Goal: Information Seeking & Learning: Learn about a topic

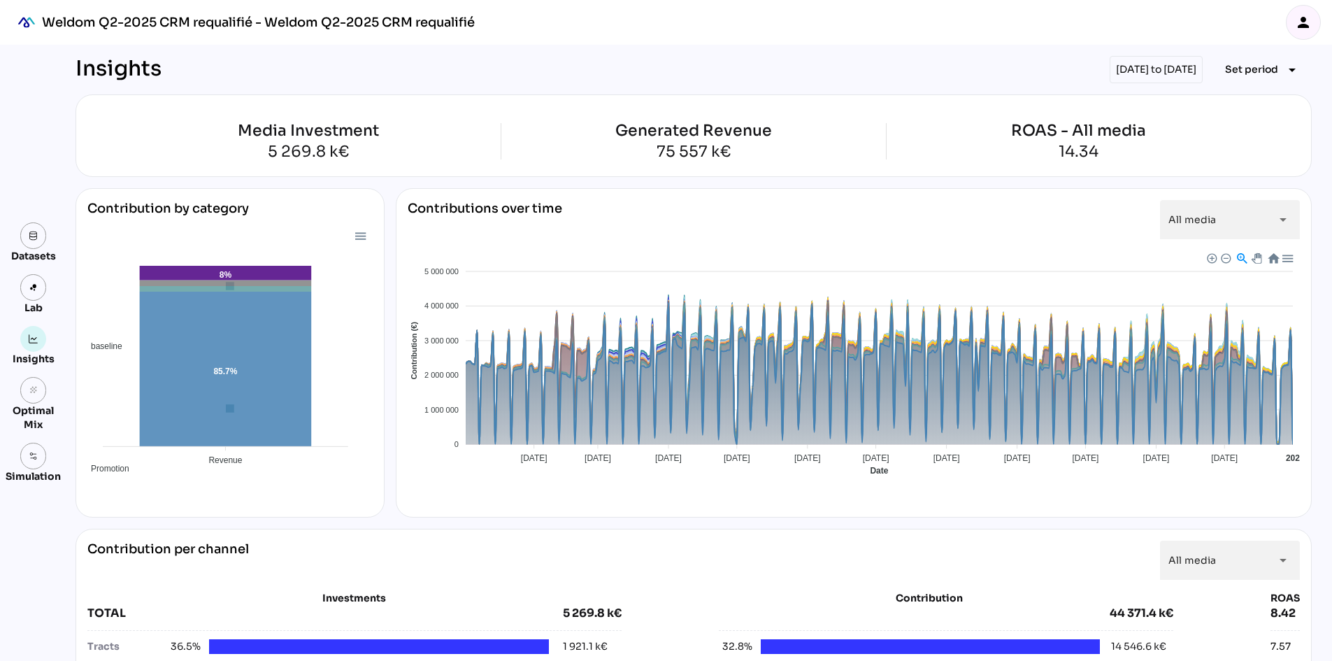
click at [1176, 68] on div "[DATE] to [DATE]" at bounding box center [1156, 69] width 93 height 27
click at [1245, 66] on span "Set period" at bounding box center [1251, 69] width 53 height 17
click at [1262, 97] on div "All Available Dates" at bounding box center [1250, 99] width 93 height 12
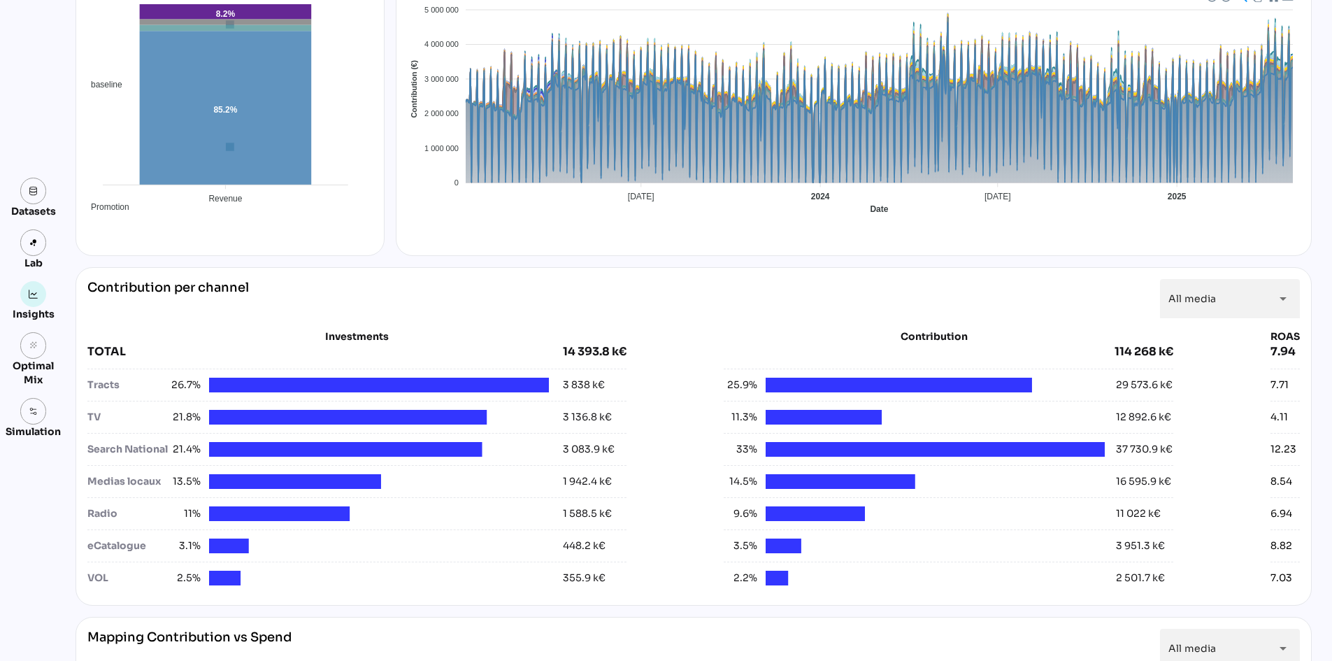
scroll to position [350, 0]
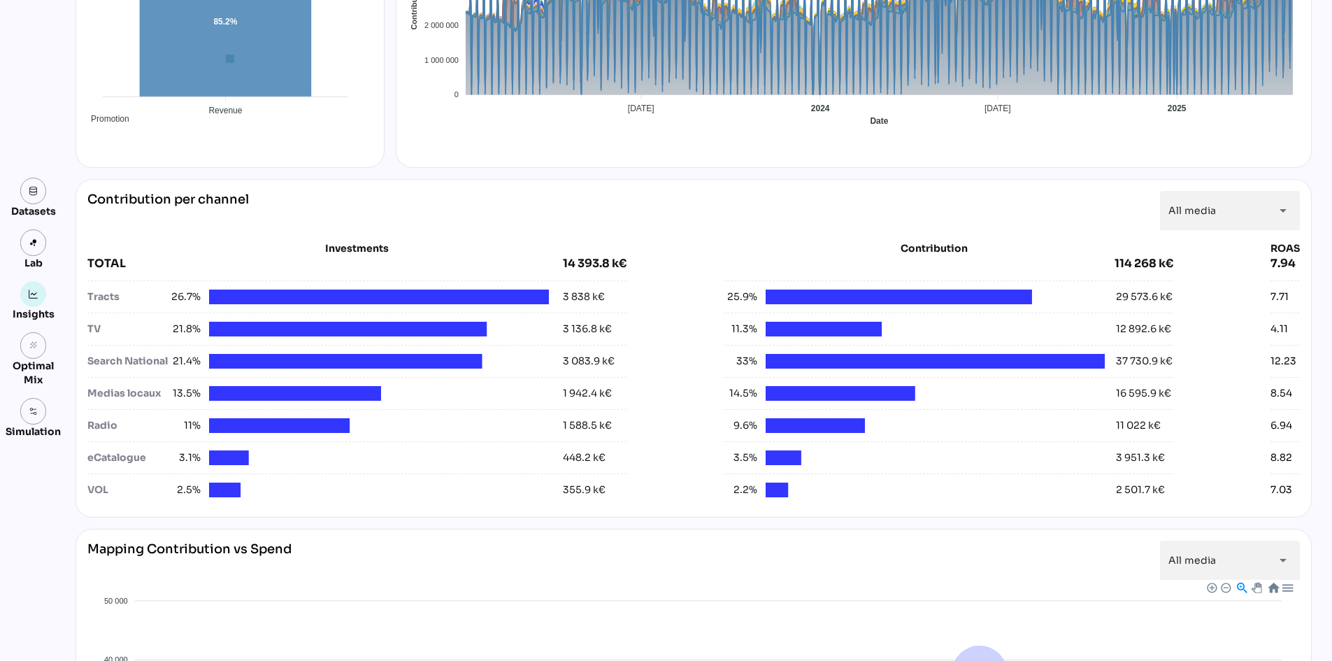
click at [112, 396] on div "Medias locaux" at bounding box center [127, 393] width 80 height 15
click at [111, 396] on div "Medias locaux" at bounding box center [127, 393] width 80 height 15
click at [109, 396] on div "Medias locaux" at bounding box center [127, 393] width 80 height 15
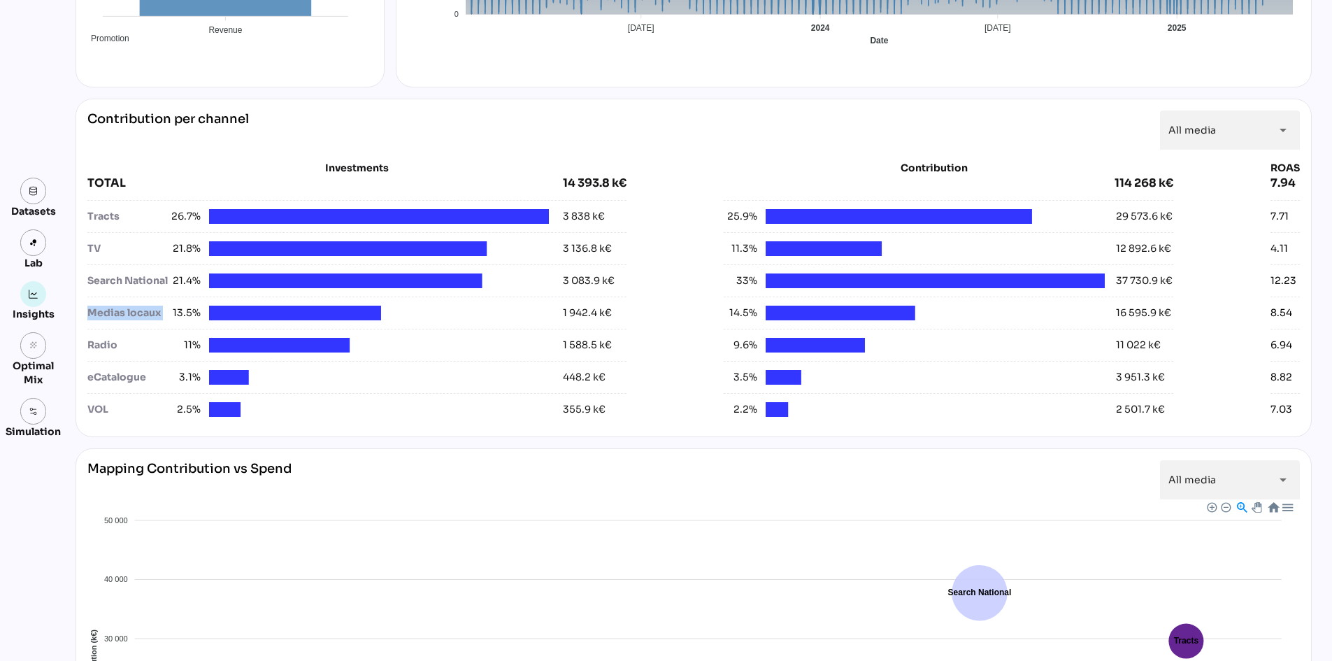
scroll to position [310, 0]
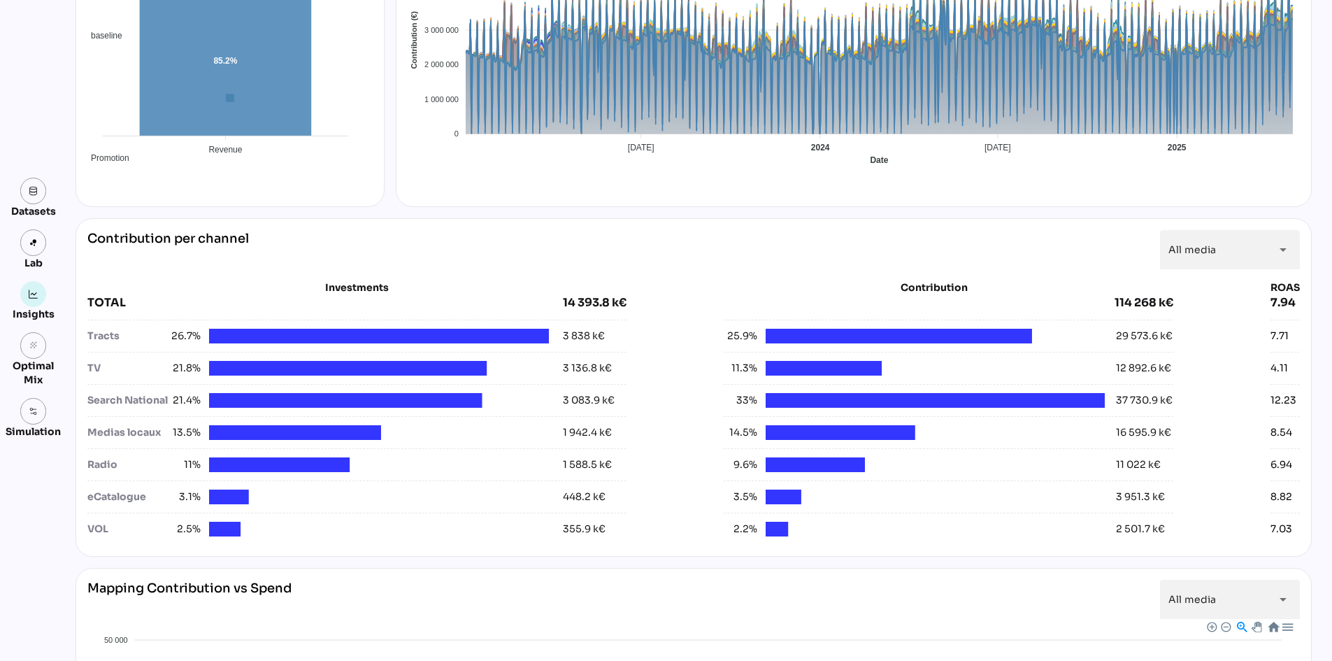
click at [1322, 424] on div "Datasets Lab Insights grain Optimal Mix Simulation Insights [DATE] to [DATE] Se…" at bounding box center [666, 547] width 1332 height 1626
drag, startPoint x: 1299, startPoint y: 494, endPoint x: 1197, endPoint y: 502, distance: 101.7
click at [1197, 502] on div "Contribution per channel All media ********* arrow_drop_down Investments TOTAL …" at bounding box center [694, 387] width 1236 height 338
click at [1331, 505] on div "Datasets Lab Insights grain Optimal Mix Simulation Insights [DATE] to [DATE] Se…" at bounding box center [666, 547] width 1332 height 1626
click at [876, 436] on div at bounding box center [841, 432] width 150 height 15
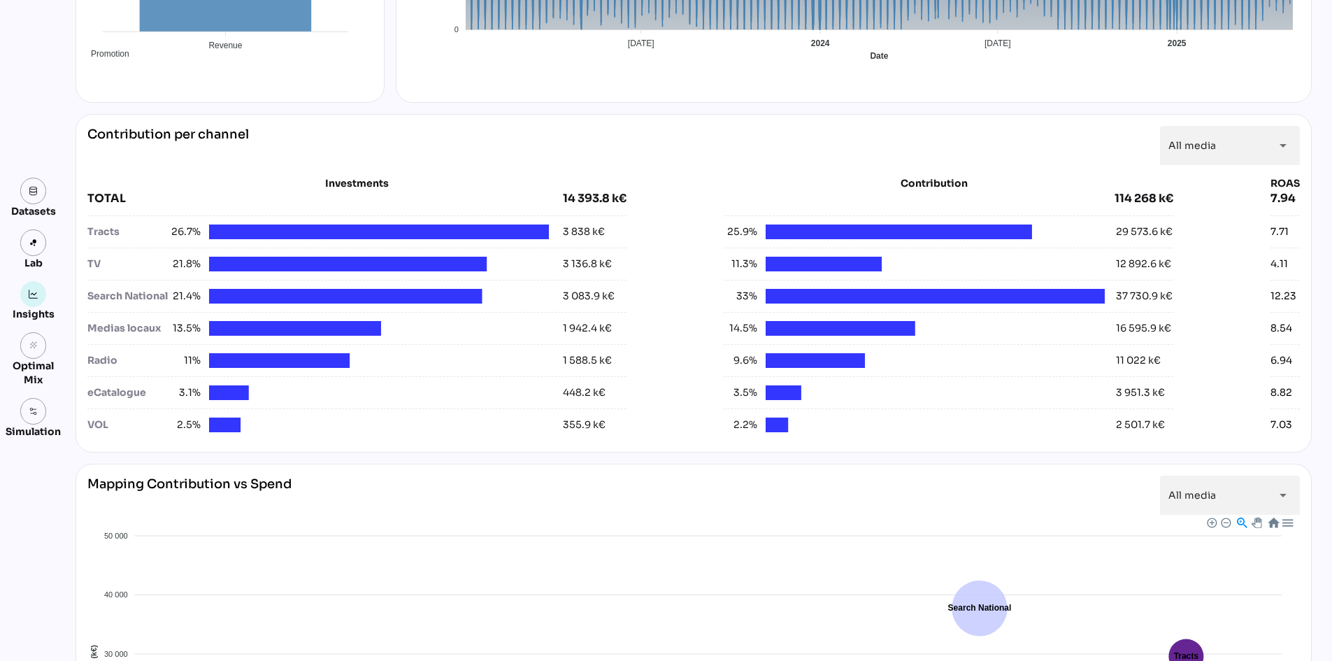
scroll to position [380, 0]
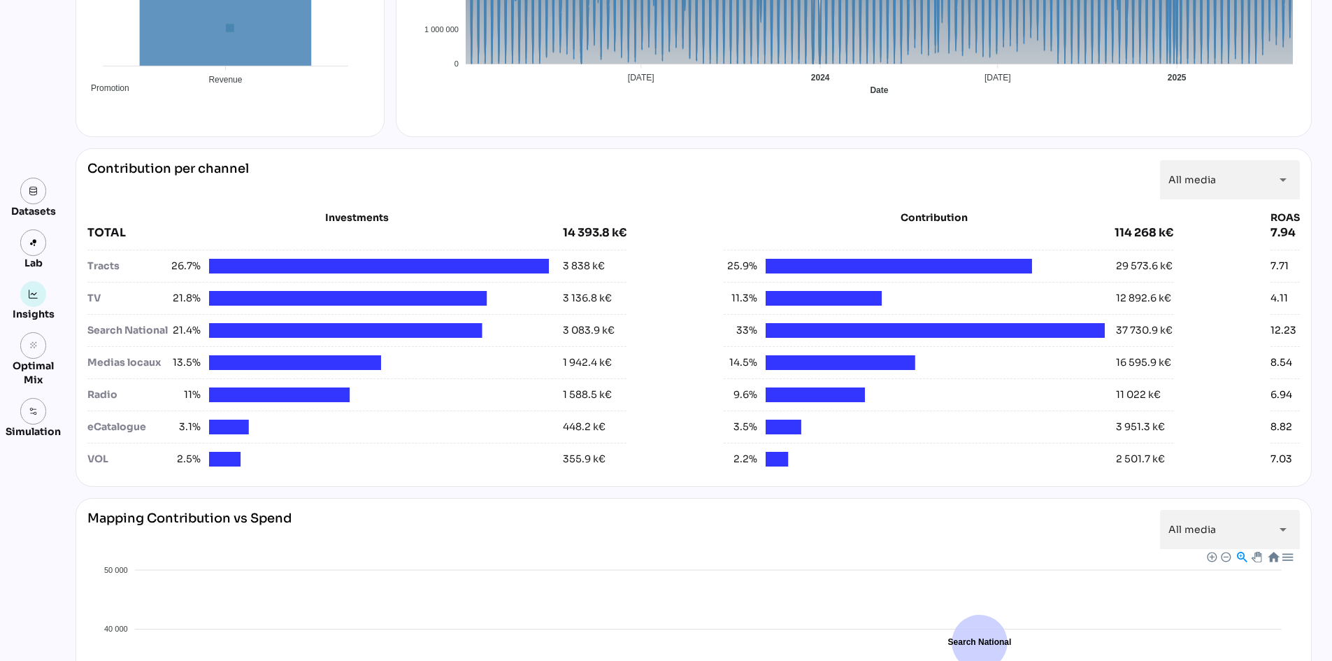
click at [867, 367] on div at bounding box center [841, 362] width 150 height 15
click at [869, 328] on div at bounding box center [936, 330] width 340 height 15
drag, startPoint x: 869, startPoint y: 328, endPoint x: 864, endPoint y: 336, distance: 9.4
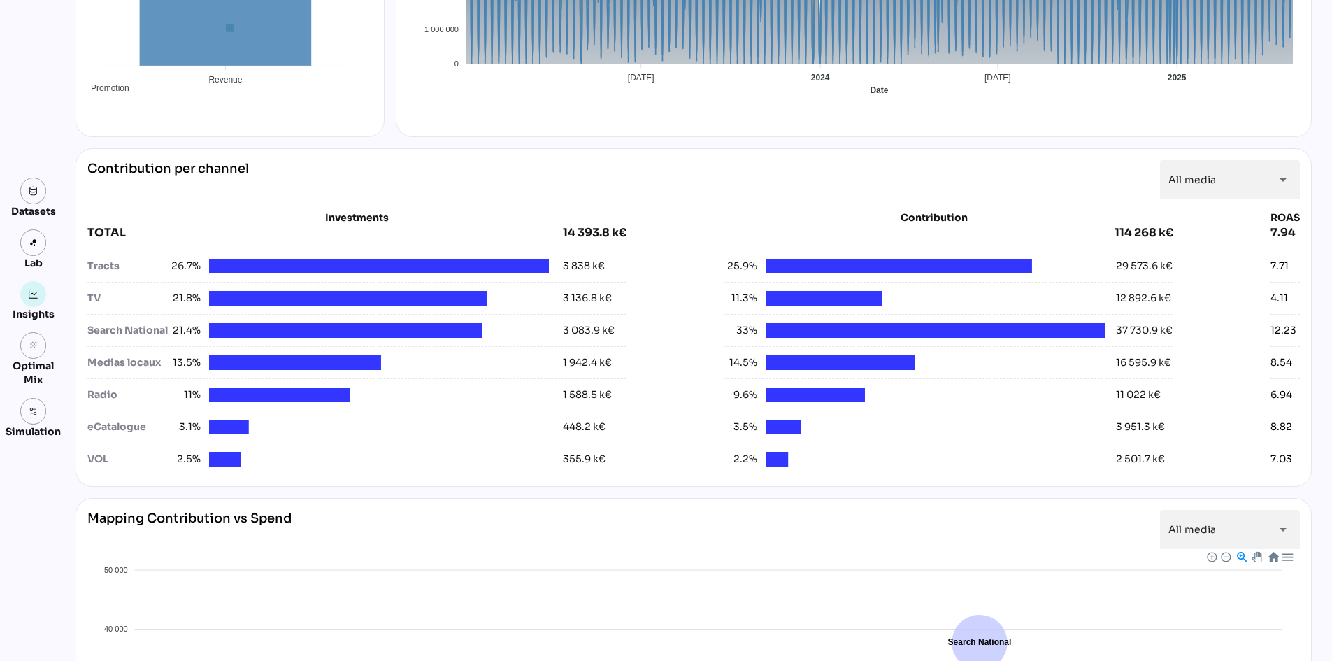
click at [869, 330] on div at bounding box center [936, 330] width 340 height 15
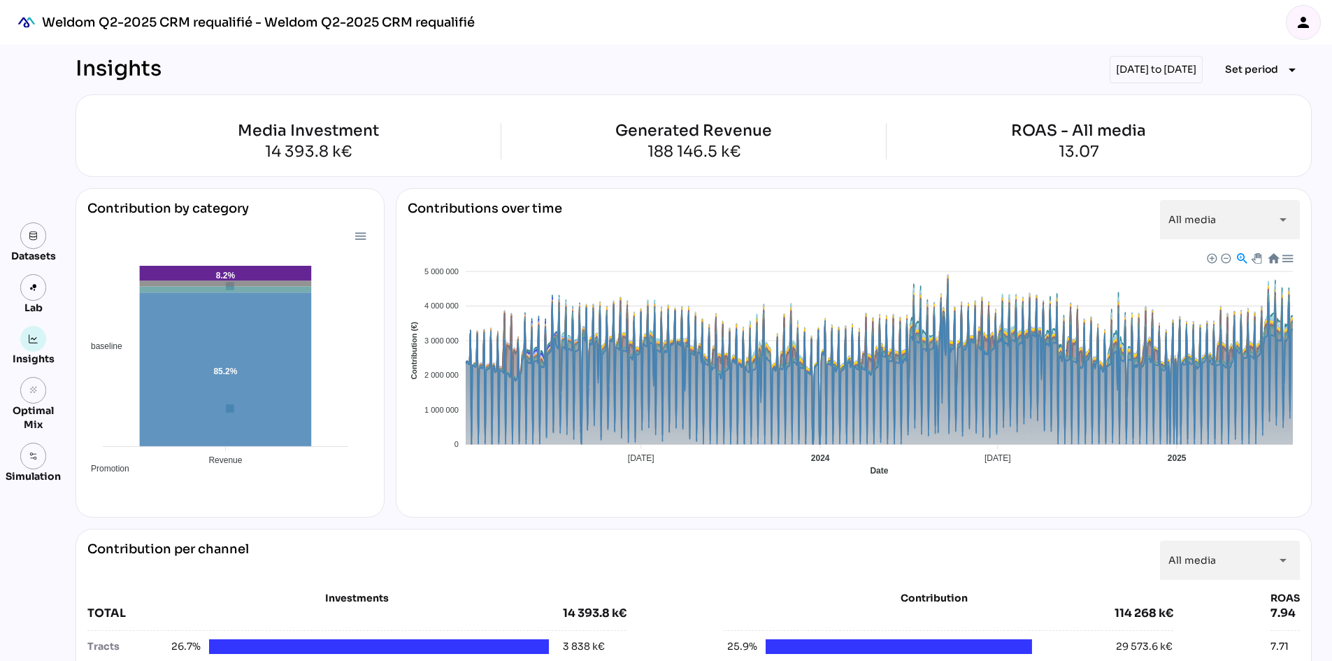
scroll to position [280, 0]
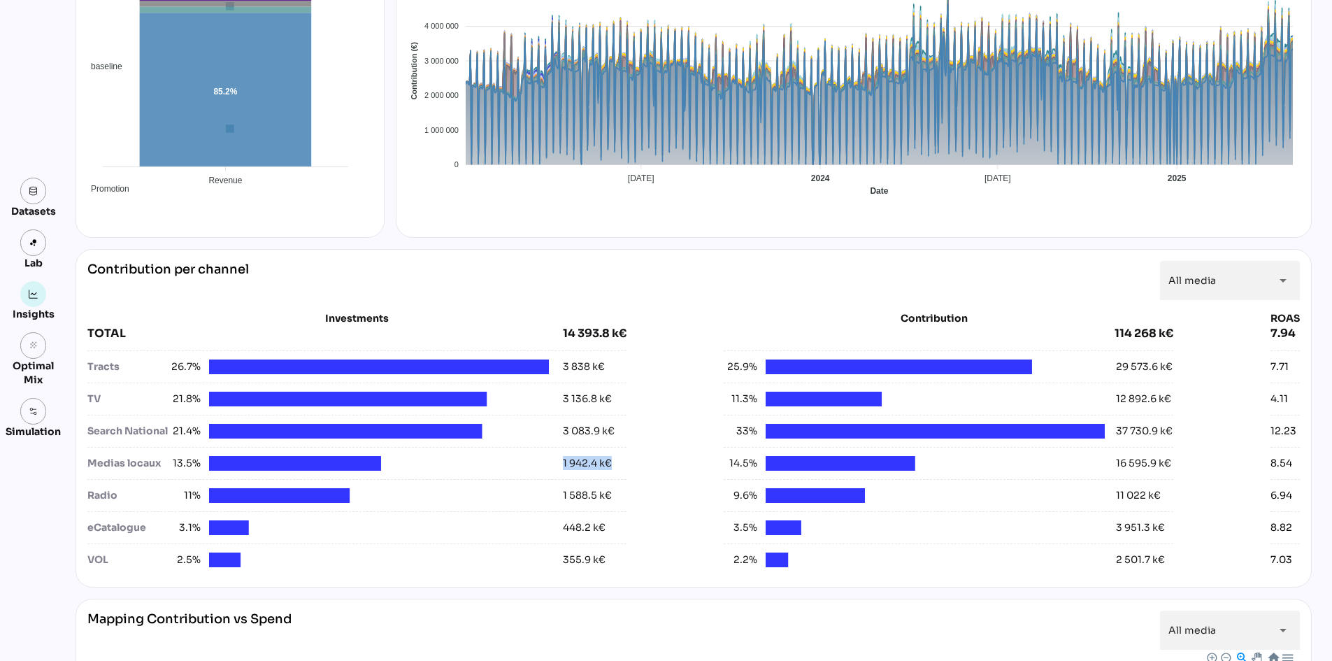
drag, startPoint x: 552, startPoint y: 469, endPoint x: 638, endPoint y: 464, distance: 86.1
click at [638, 464] on div "Investments TOTAL 14 393.8 k€ Tracts 26.7% 3 838 k€ TV 21.8% 3 136.8 k€ Search …" at bounding box center [693, 443] width 1213 height 264
click at [638, 465] on div "Investments TOTAL 14 393.8 k€ Tracts 26.7% 3 838 k€ TV 21.8% 3 136.8 k€ Search …" at bounding box center [693, 443] width 1213 height 264
drag, startPoint x: 570, startPoint y: 469, endPoint x: 548, endPoint y: 470, distance: 22.4
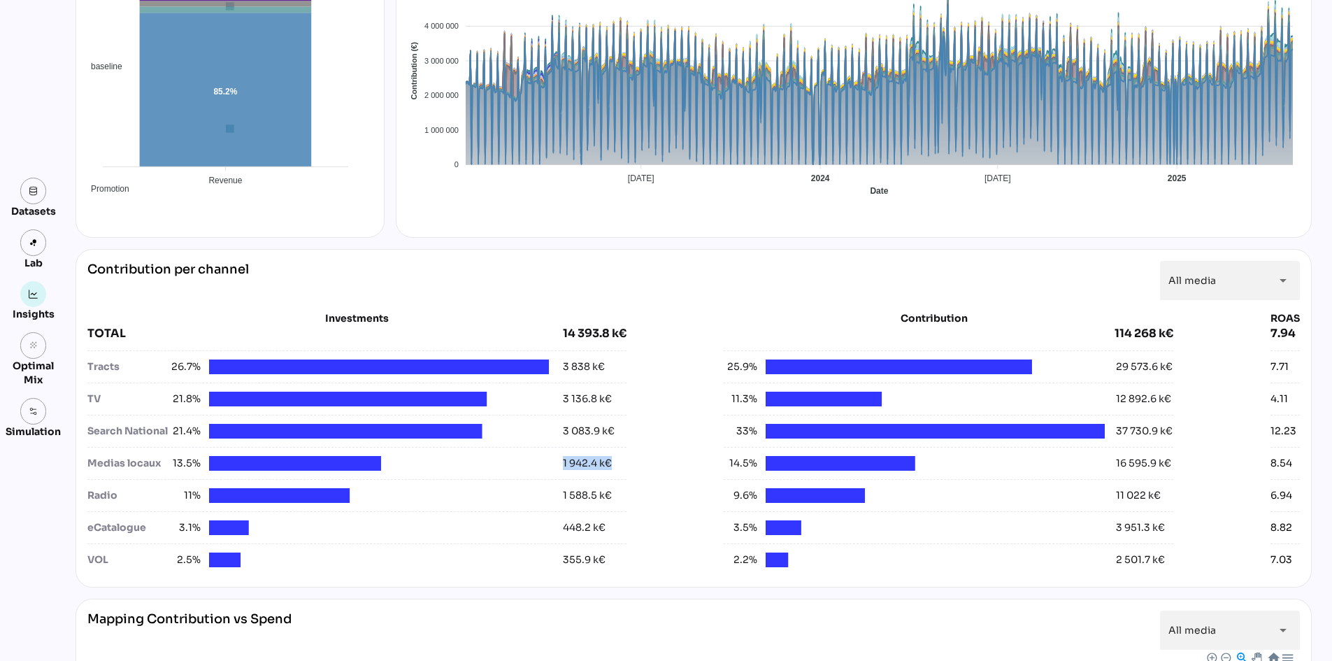
click at [548, 470] on div "Investments TOTAL 14 393.8 k€ Tracts 26.7% 3 838 k€ TV 21.8% 3 136.8 k€ Search …" at bounding box center [693, 443] width 1213 height 264
click at [548, 470] on div "Medias locaux 13.5%" at bounding box center [325, 463] width 476 height 15
drag, startPoint x: 557, startPoint y: 464, endPoint x: 665, endPoint y: 460, distance: 108.4
click at [665, 460] on div "Investments TOTAL 14 393.8 k€ Tracts 26.7% 3 838 k€ TV 21.8% 3 136.8 k€ Search …" at bounding box center [693, 443] width 1213 height 264
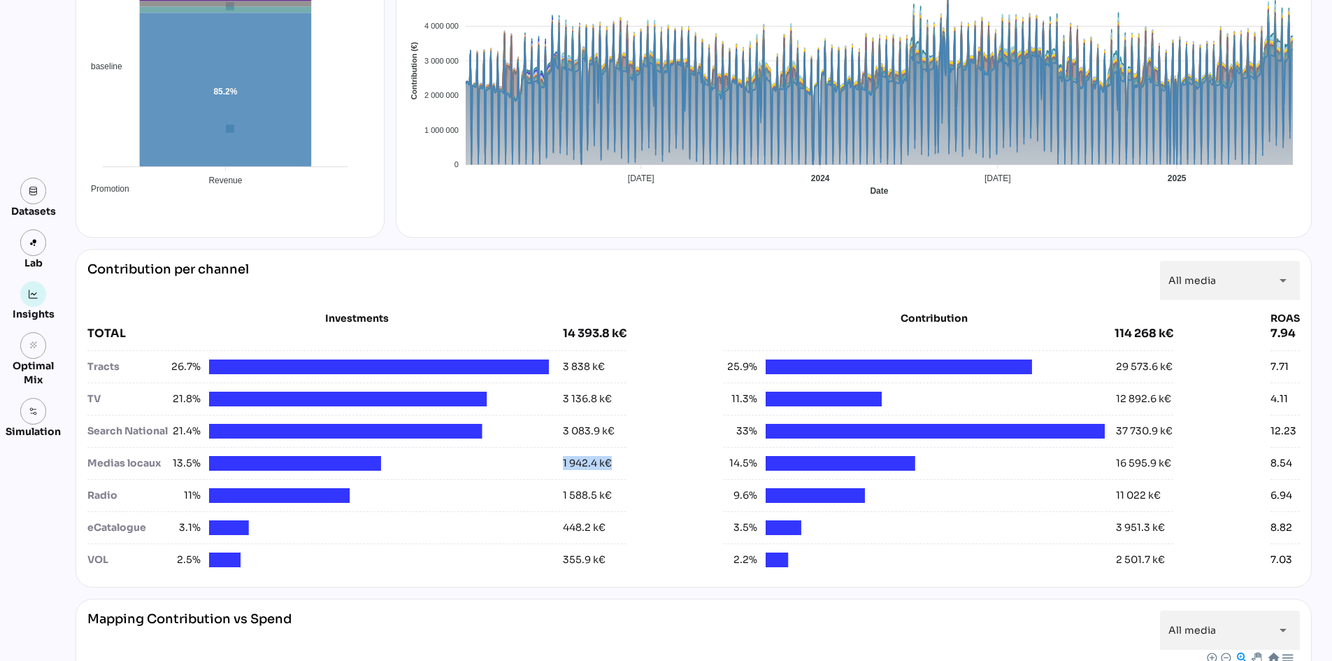
drag, startPoint x: 529, startPoint y: 471, endPoint x: 636, endPoint y: 468, distance: 106.3
click at [636, 468] on div "Investments TOTAL 14 393.8 k€ Tracts 26.7% 3 838 k€ TV 21.8% 3 136.8 k€ Search …" at bounding box center [693, 443] width 1213 height 264
drag, startPoint x: 569, startPoint y: 367, endPoint x: 662, endPoint y: 384, distance: 93.8
click at [662, 384] on div "Investments TOTAL 14 393.8 k€ Tracts 26.7% 3 838 k€ TV 21.8% 3 136.8 k€ Search …" at bounding box center [693, 443] width 1213 height 264
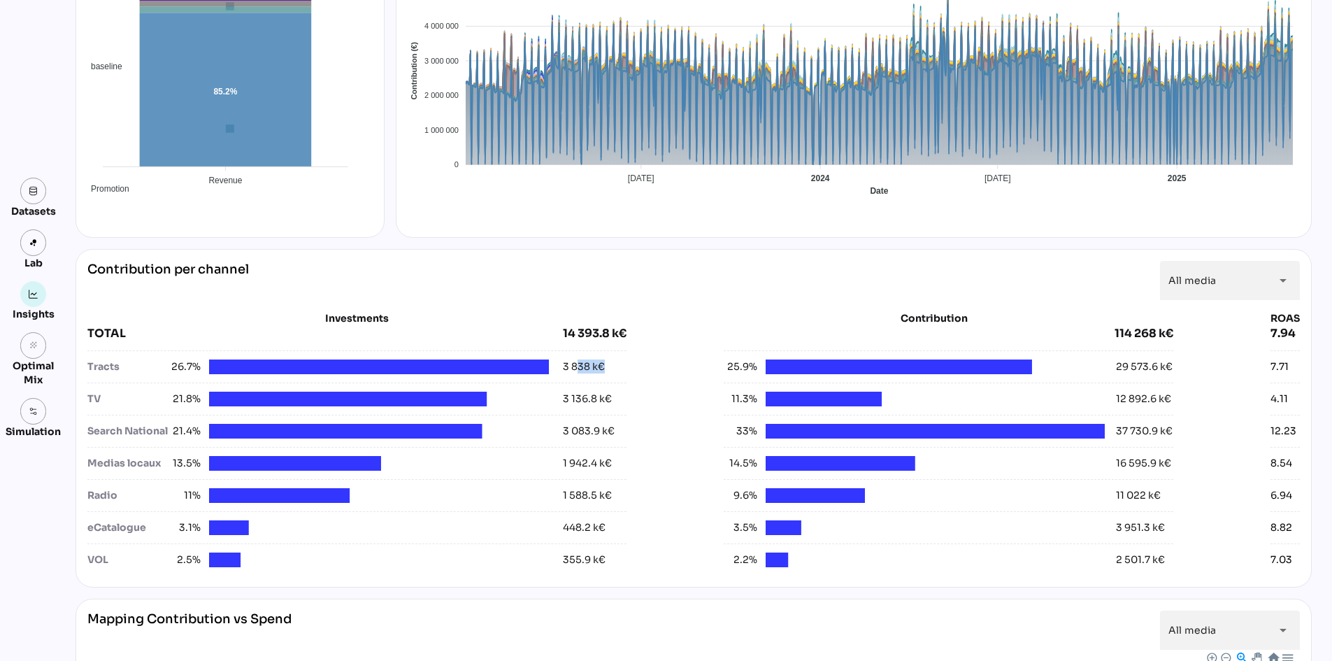
click at [662, 384] on div "Investments TOTAL 14 393.8 k€ Tracts 26.7% 3 838 k€ TV 21.8% 3 136.8 k€ Search …" at bounding box center [693, 443] width 1213 height 264
drag, startPoint x: 1157, startPoint y: 462, endPoint x: 1196, endPoint y: 462, distance: 39.2
click at [1196, 462] on div "Investments TOTAL 14 393.8 k€ Tracts 26.7% 3 838 k€ TV 21.8% 3 136.8 k€ Search …" at bounding box center [693, 443] width 1213 height 264
drag, startPoint x: 1290, startPoint y: 458, endPoint x: 1254, endPoint y: 460, distance: 36.4
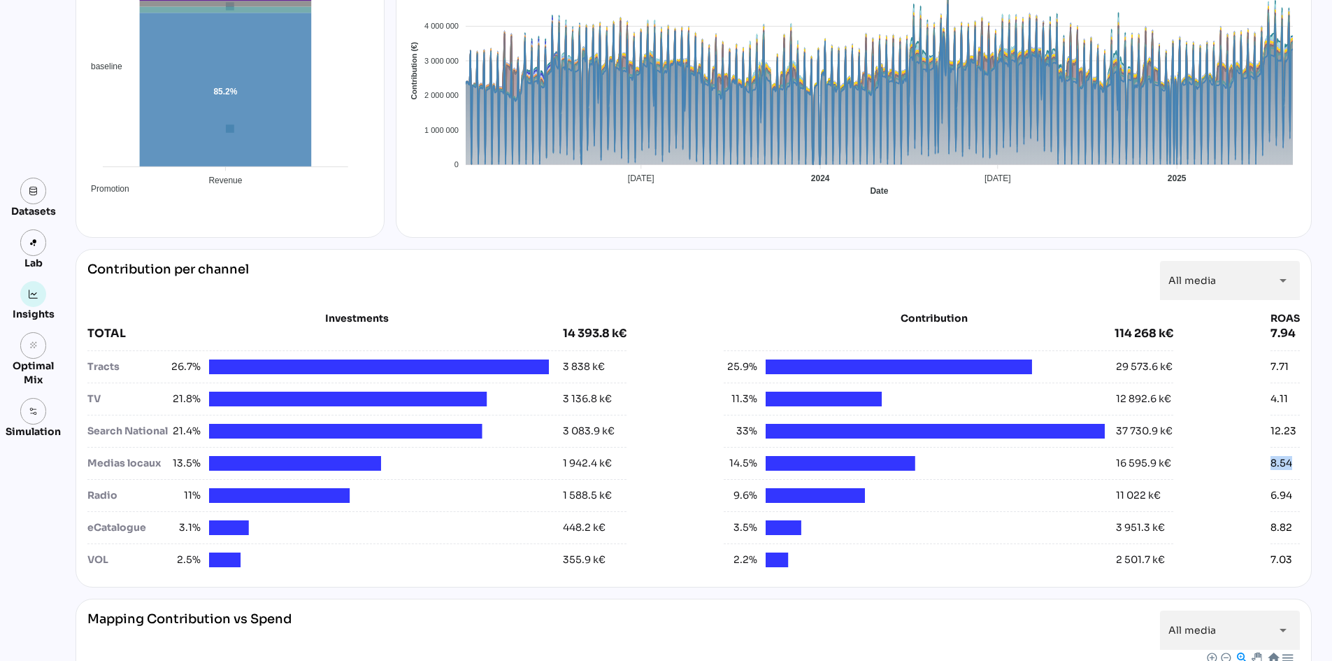
click at [1254, 460] on div "Investments TOTAL 14 393.8 k€ Tracts 26.7% 3 838 k€ TV 21.8% 3 136.8 k€ Search …" at bounding box center [693, 443] width 1213 height 264
click at [1184, 464] on div "Investments TOTAL 14 393.8 k€ Tracts 26.7% 3 838 k€ TV 21.8% 3 136.8 k€ Search …" at bounding box center [693, 443] width 1213 height 264
drag, startPoint x: 1204, startPoint y: 471, endPoint x: 941, endPoint y: 469, distance: 263.6
click at [941, 476] on div "Investments TOTAL 14 393.8 k€ Tracts 26.7% 3 838 k€ TV 21.8% 3 136.8 k€ Search …" at bounding box center [693, 443] width 1213 height 264
drag, startPoint x: 1029, startPoint y: 455, endPoint x: 1211, endPoint y: 457, distance: 182.5
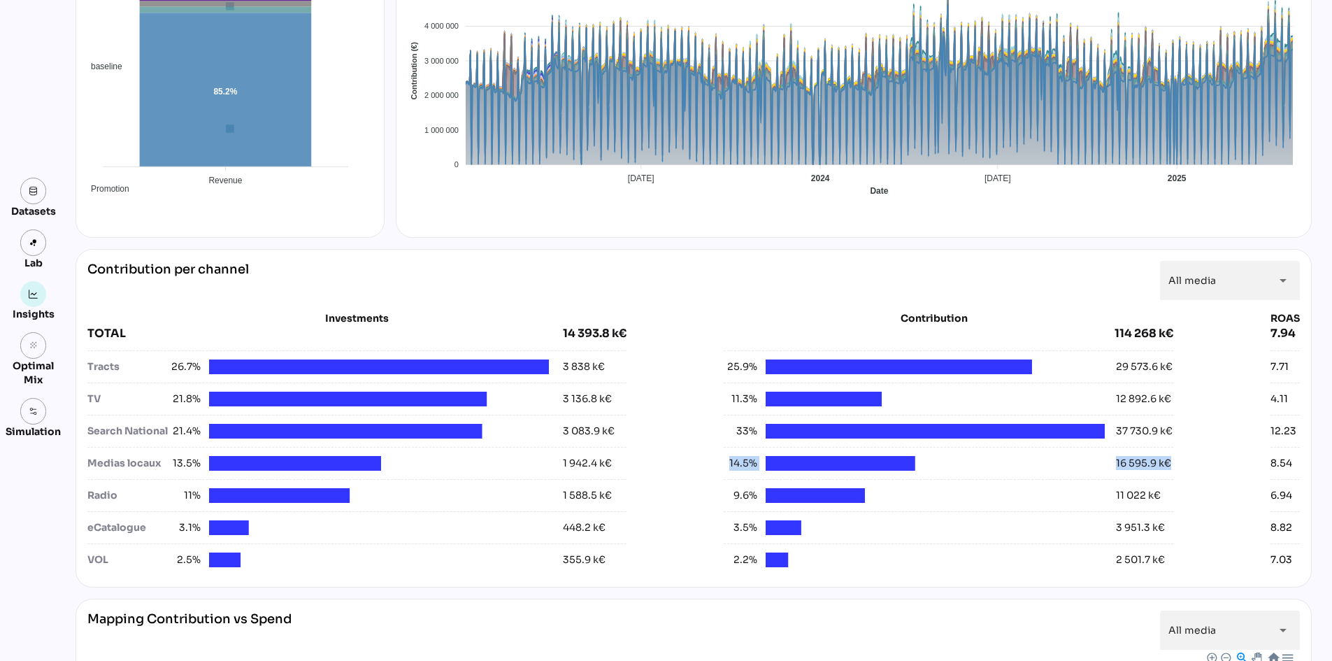
click at [1211, 457] on div "Investments TOTAL 14 393.8 k€ Tracts 26.7% 3 838 k€ TV 21.8% 3 136.8 k€ Search …" at bounding box center [693, 443] width 1213 height 264
click at [1143, 462] on div "16 595.9 k€" at bounding box center [1143, 463] width 55 height 15
drag, startPoint x: 1069, startPoint y: 465, endPoint x: 1245, endPoint y: 459, distance: 175.6
click at [1245, 459] on div "Investments TOTAL 14 393.8 k€ Tracts 26.7% 3 838 k€ TV 21.8% 3 136.8 k€ Search …" at bounding box center [693, 443] width 1213 height 264
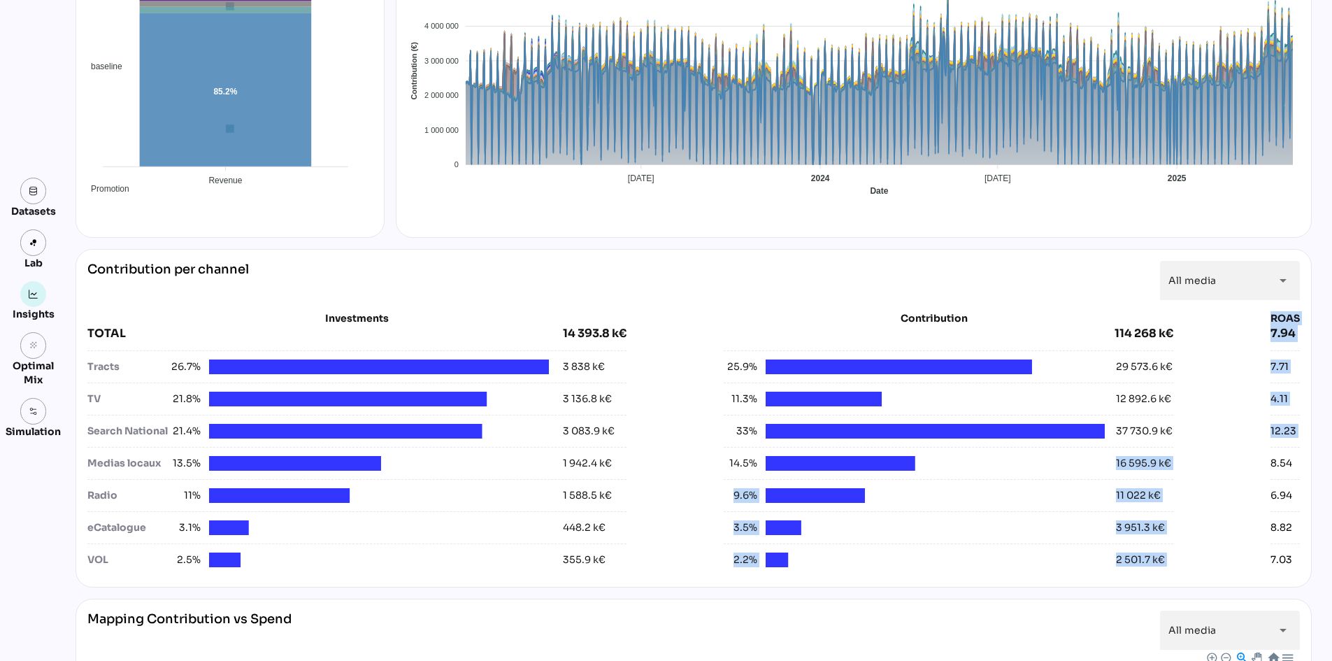
click at [1245, 459] on div "Investments TOTAL 14 393.8 k€ Tracts 26.7% 3 838 k€ TV 21.8% 3 136.8 k€ Search …" at bounding box center [693, 443] width 1213 height 264
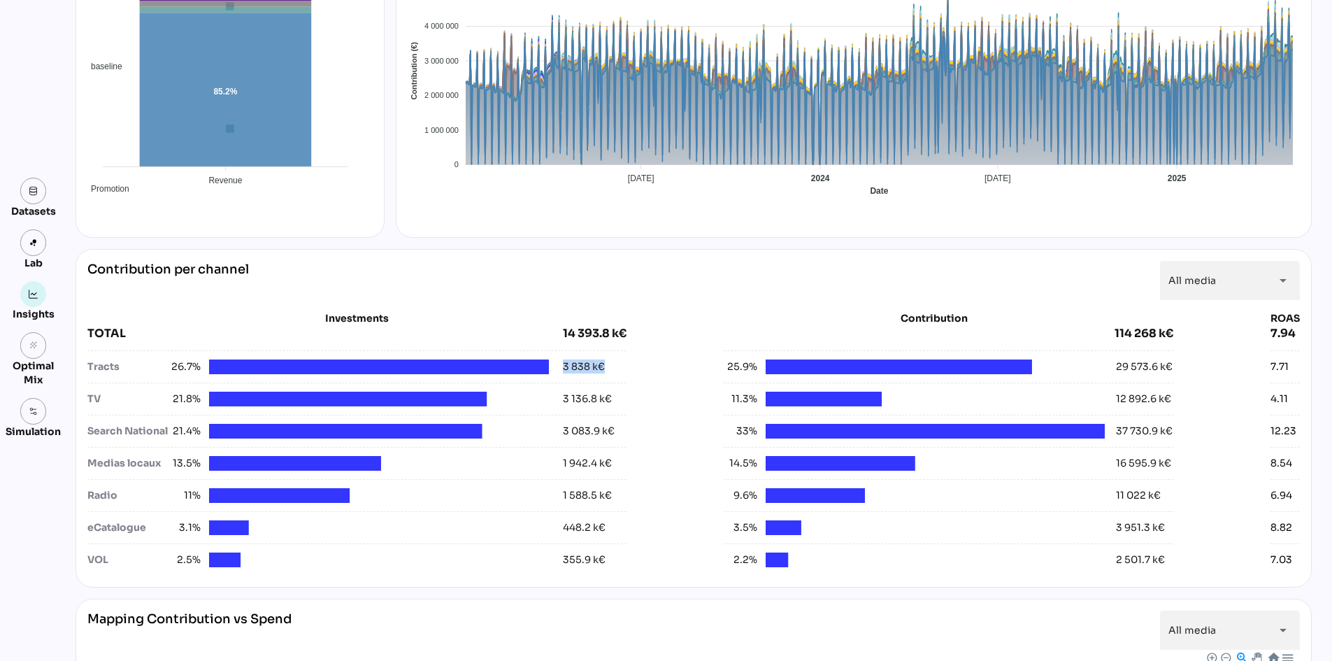
drag, startPoint x: 620, startPoint y: 370, endPoint x: 524, endPoint y: 366, distance: 95.9
click at [524, 366] on div "Tracts 26.7% 3 838 k€" at bounding box center [356, 366] width 539 height 15
click at [675, 370] on div "Investments TOTAL 14 393.8 k€ Tracts 26.7% 3 838 k€ TV 21.8% 3 136.8 k€ Search …" at bounding box center [693, 443] width 1213 height 264
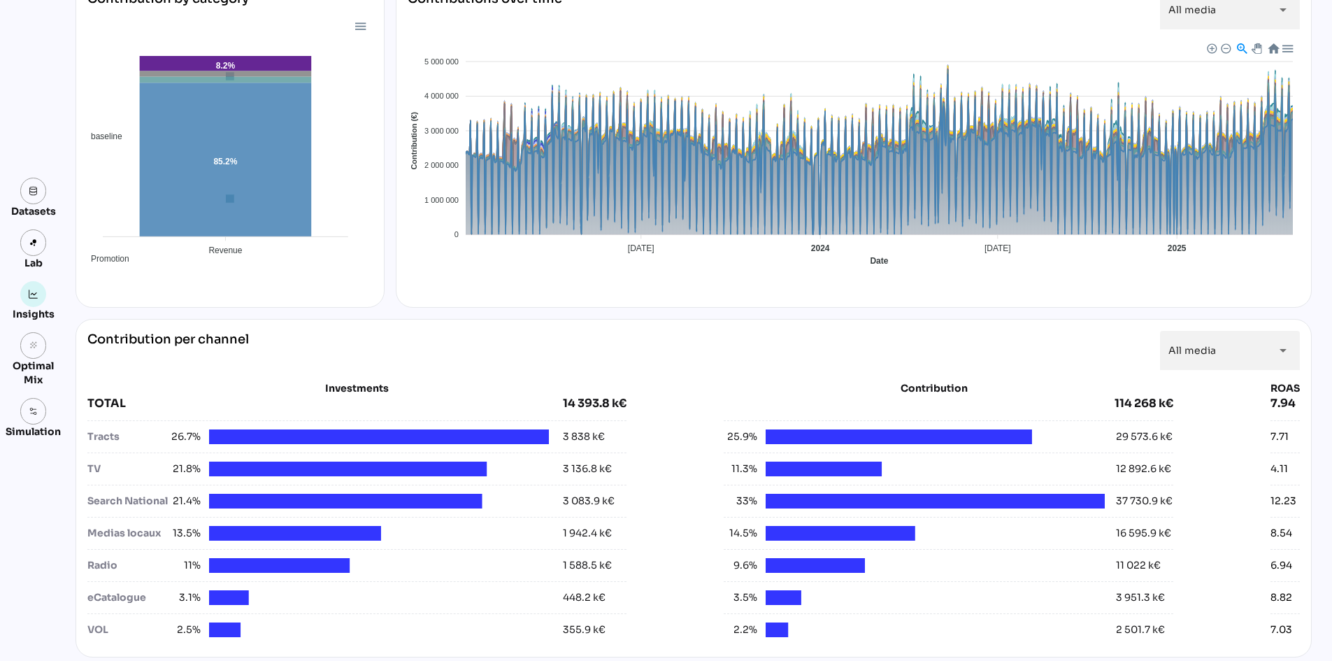
scroll to position [70, 0]
